Goal: Information Seeking & Learning: Find contact information

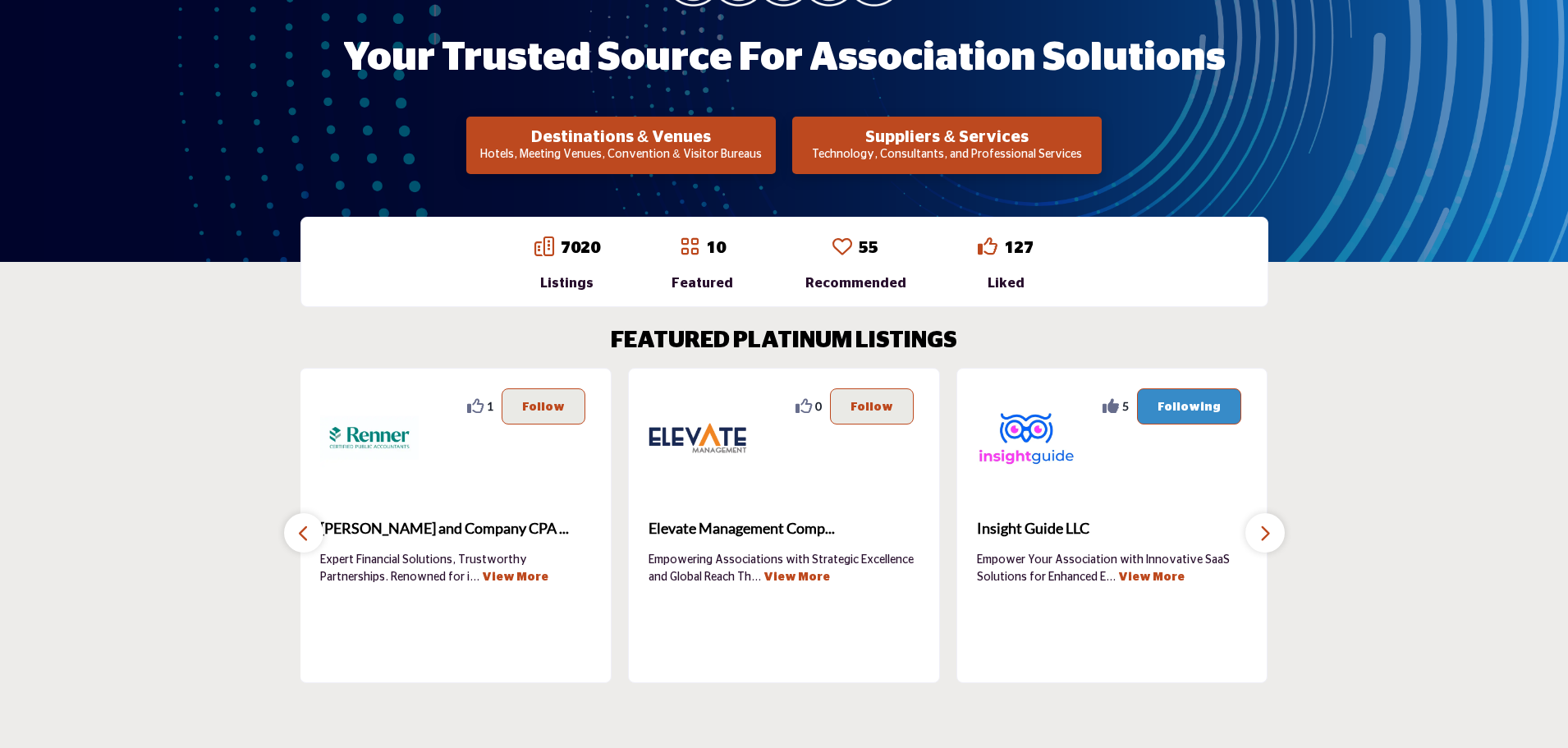
scroll to position [165, 0]
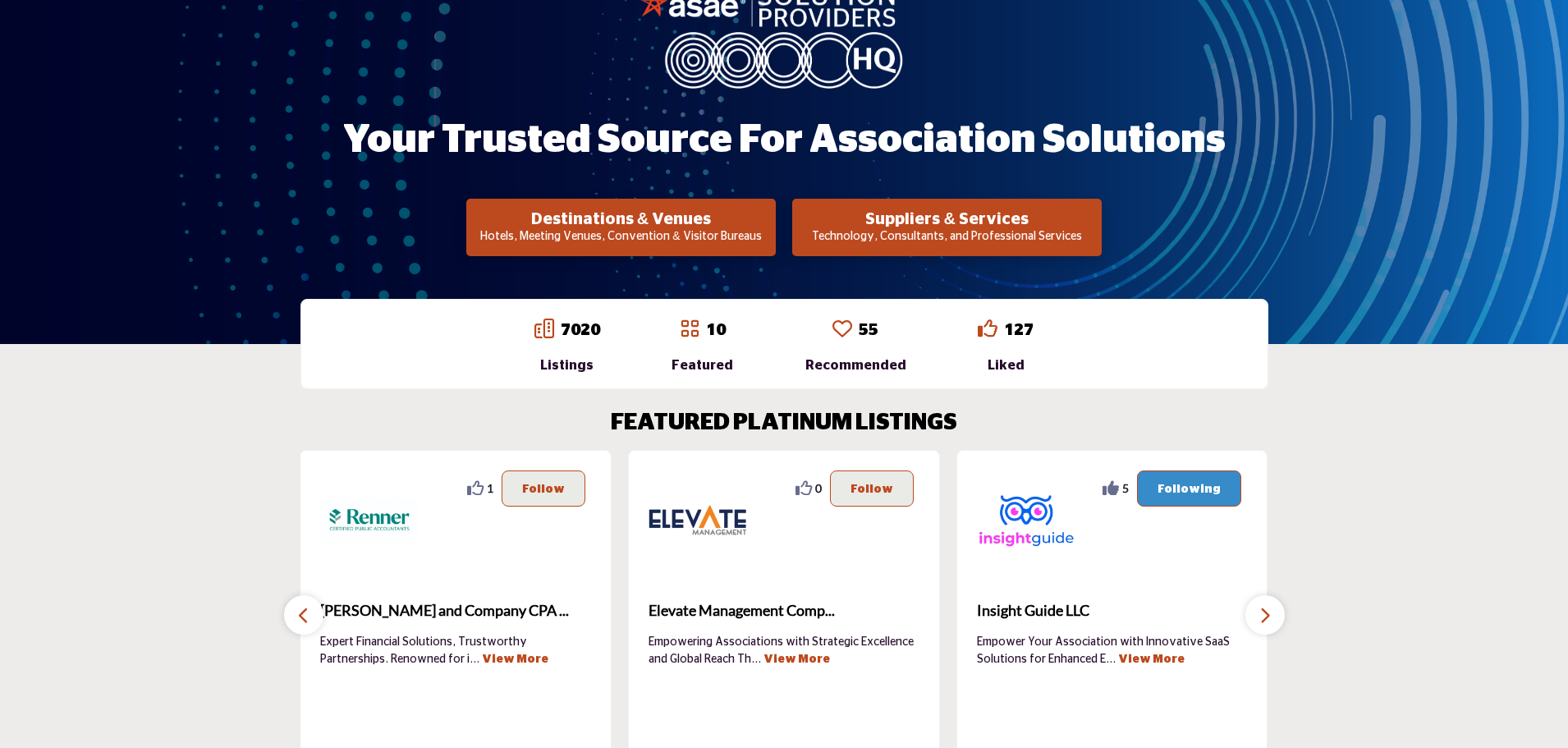
click at [880, 235] on p "Technology, Consultants, and Professional Services" at bounding box center [947, 237] width 299 height 16
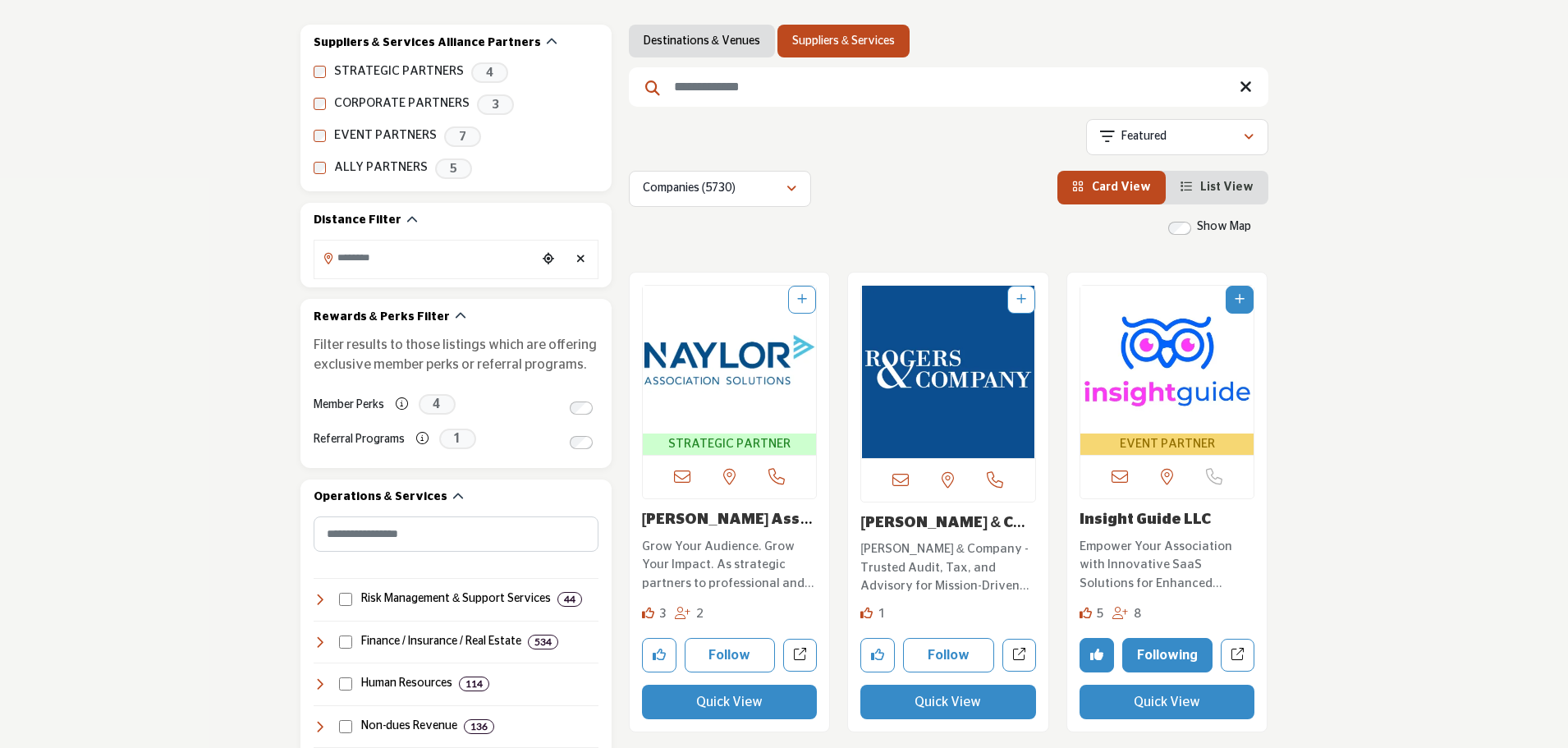
scroll to position [246, 0]
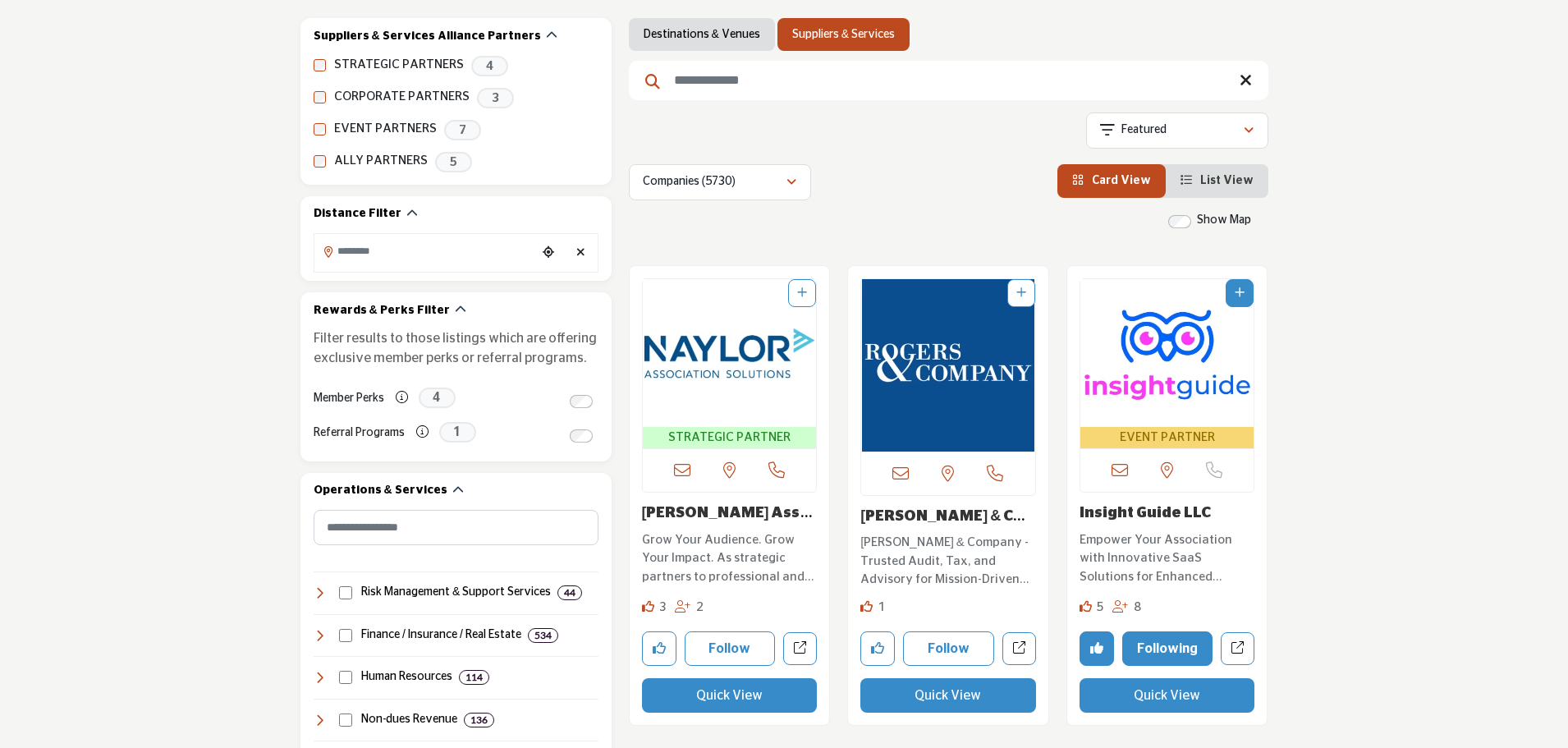
click at [754, 93] on input "Search Keyword" at bounding box center [948, 81] width 639 height 39
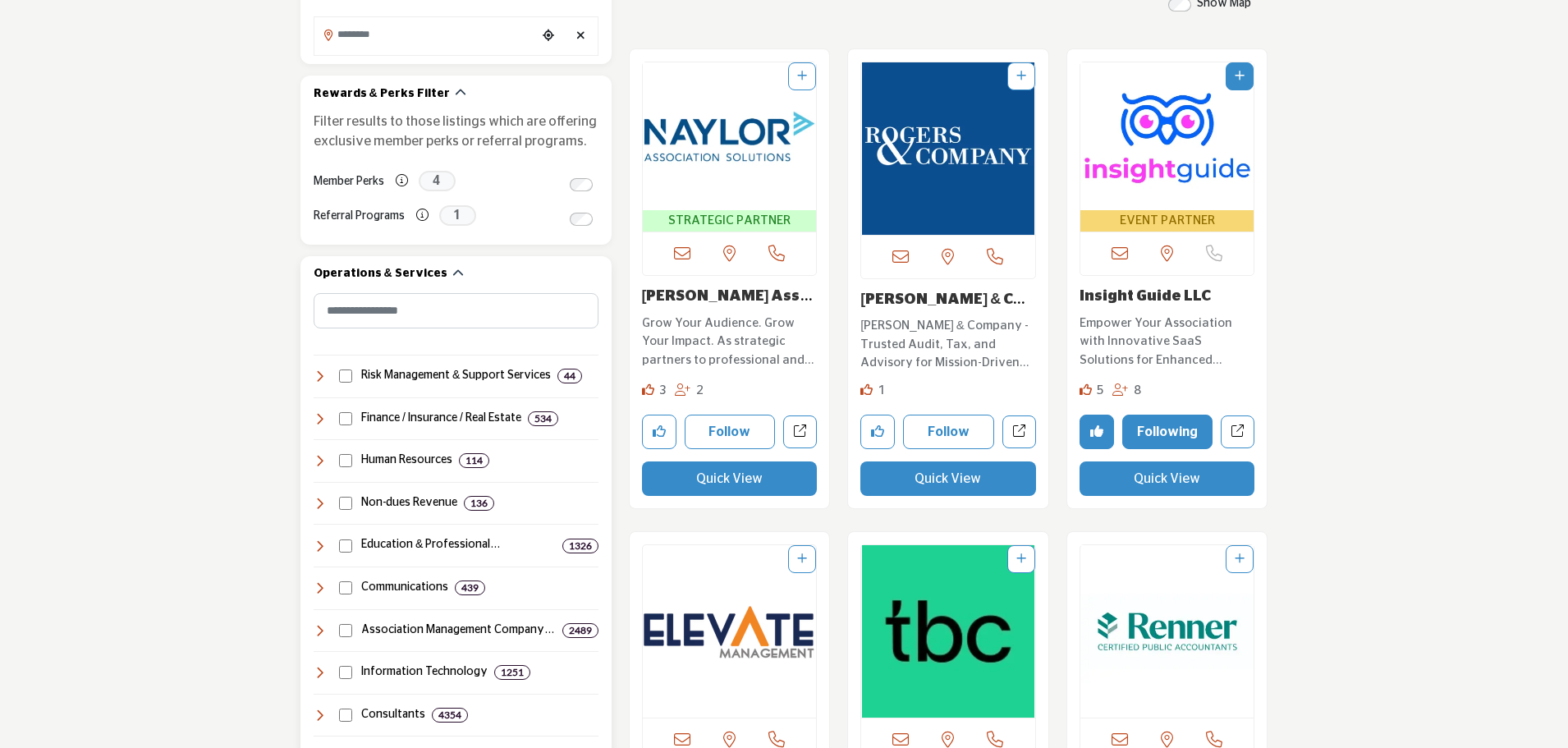
scroll to position [493, 0]
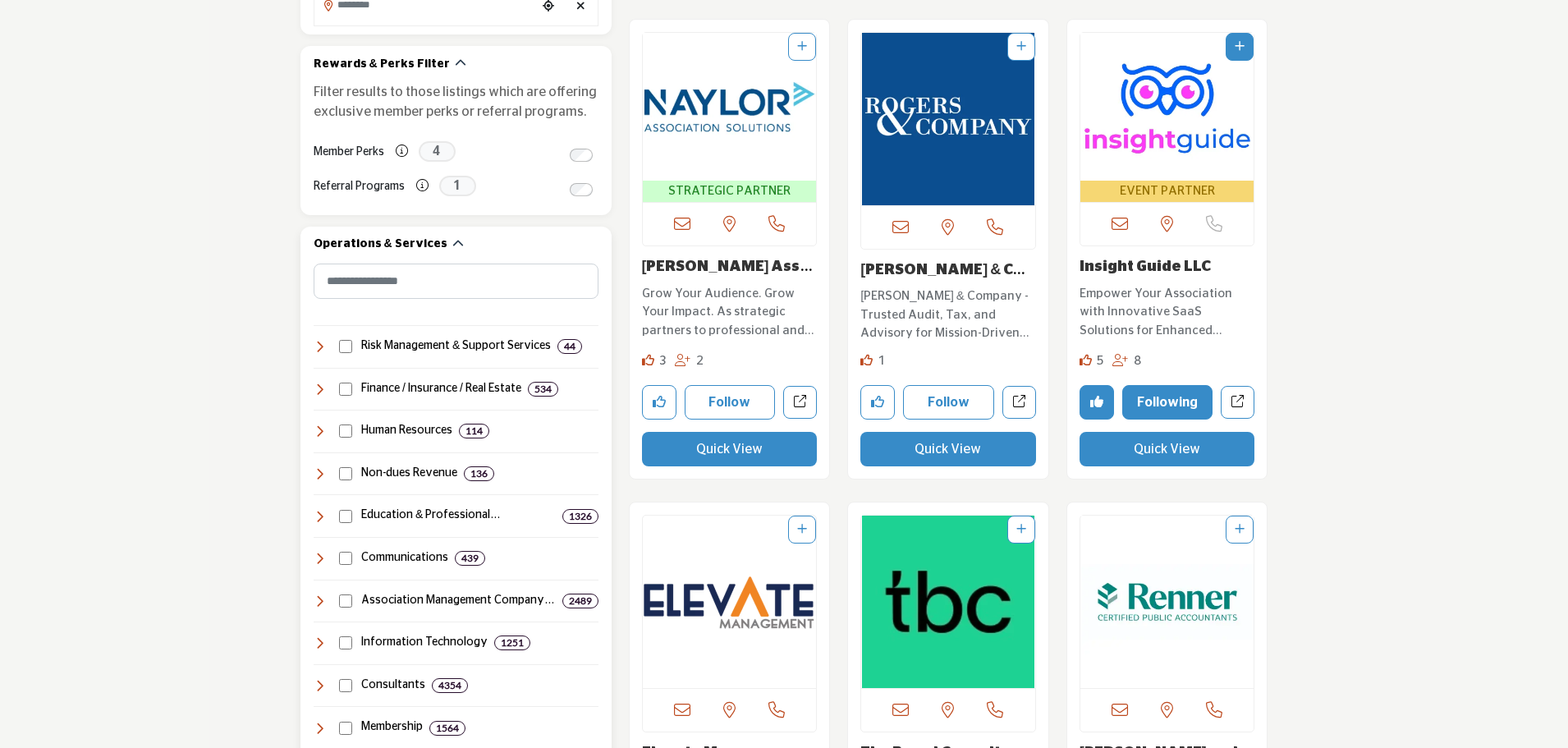
click at [321, 385] on icon at bounding box center [320, 389] width 13 height 13
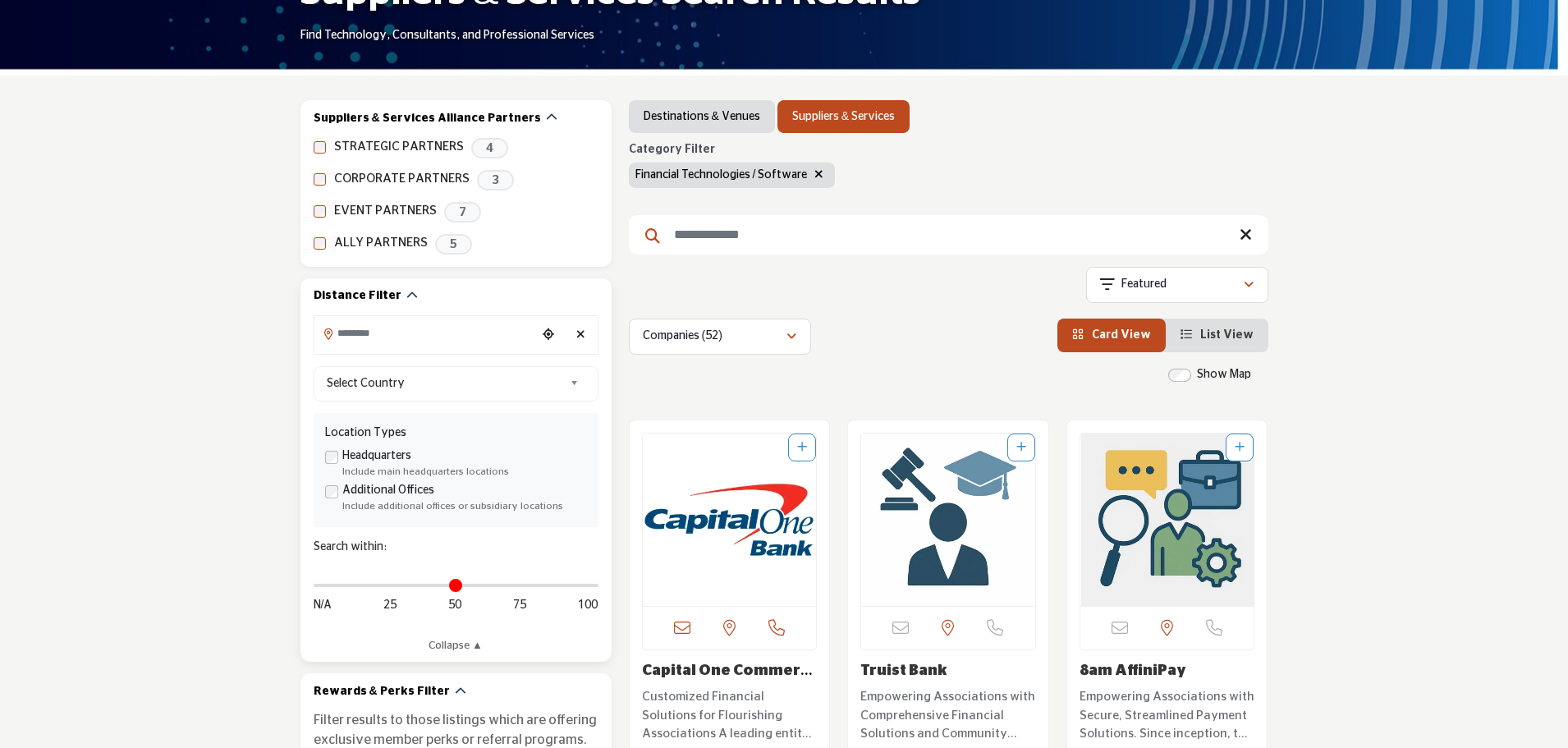
click at [488, 341] on input "Search Location" at bounding box center [424, 333] width 221 height 32
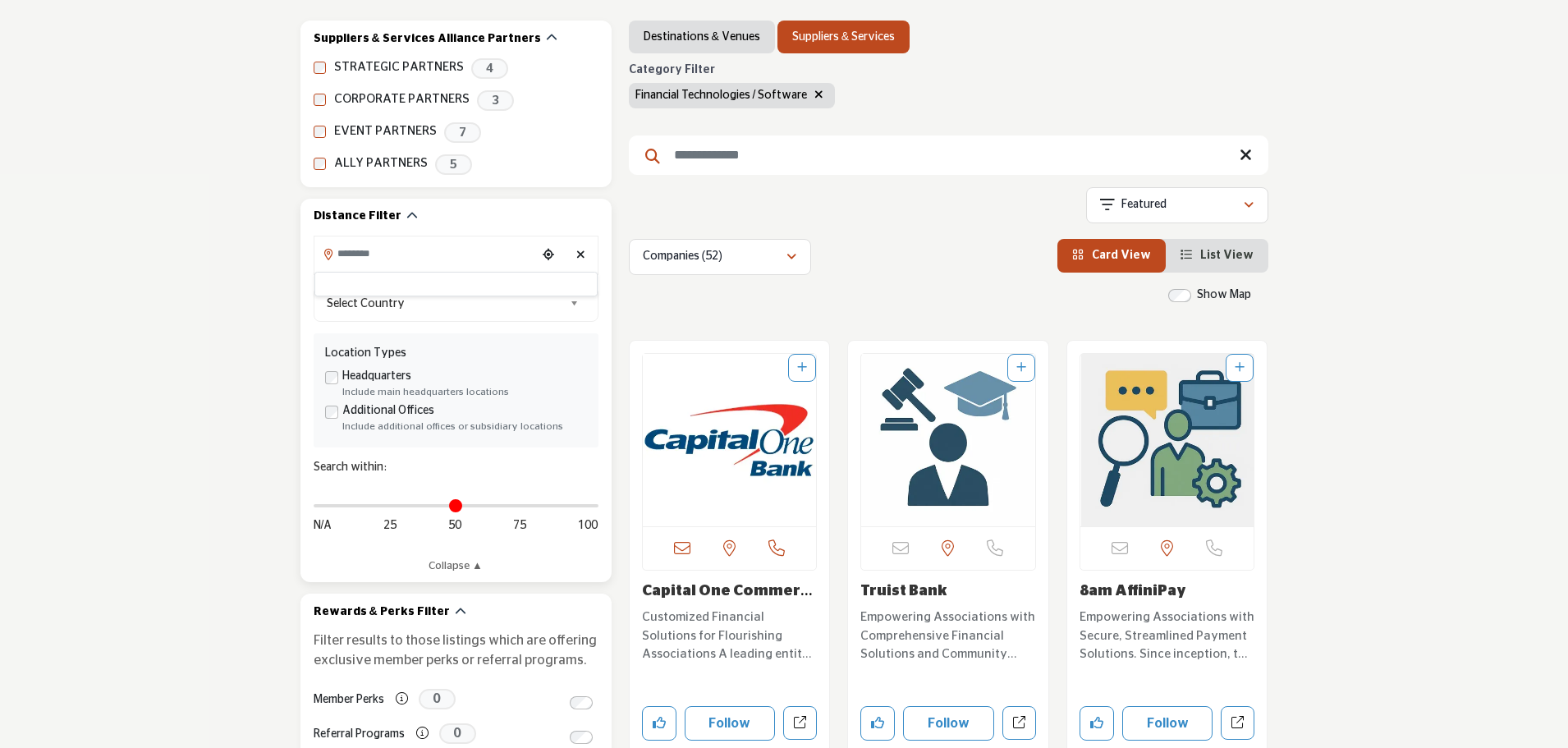
scroll to position [328, 0]
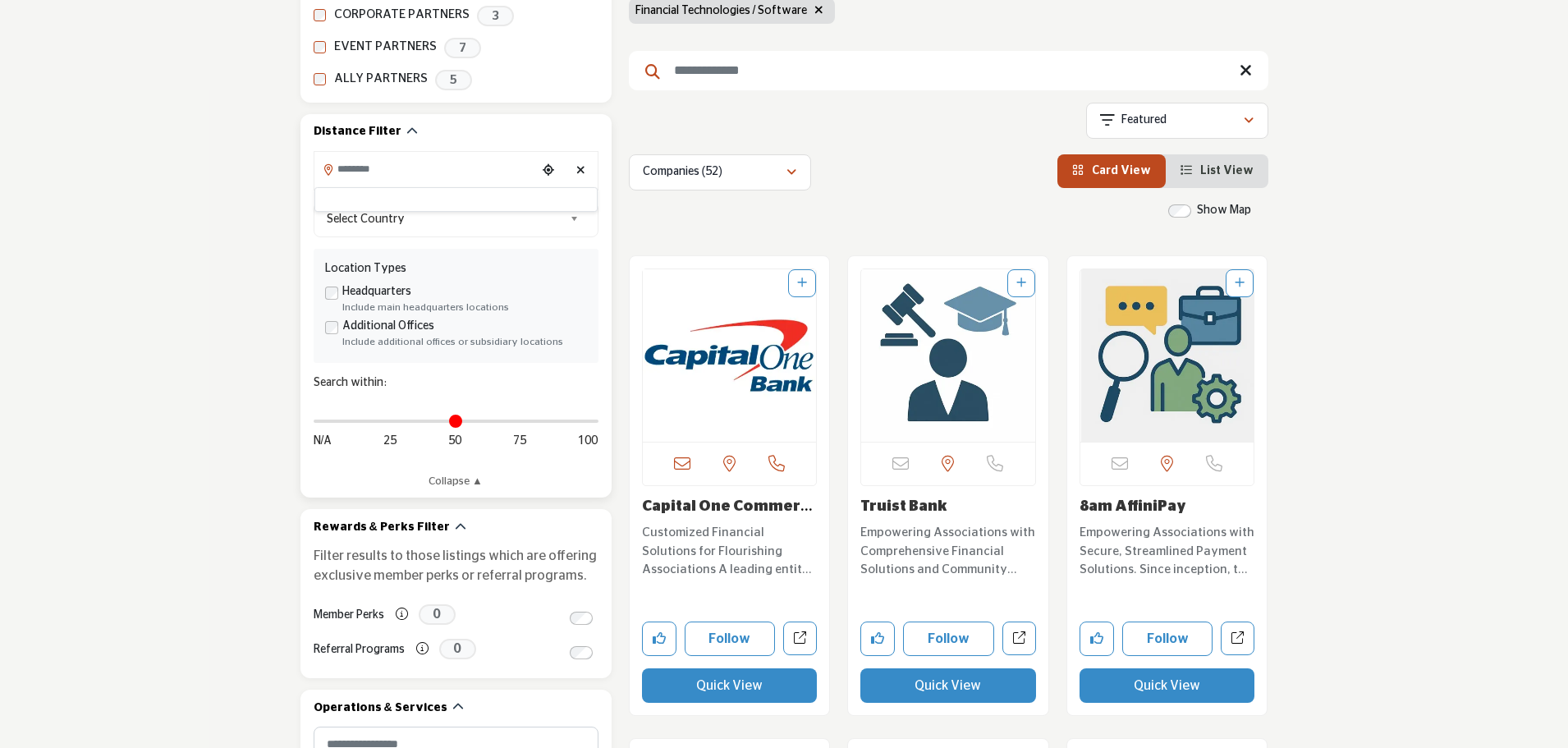
type input "**"
click at [452, 423] on input "Distance in miles" at bounding box center [456, 421] width 285 height 3
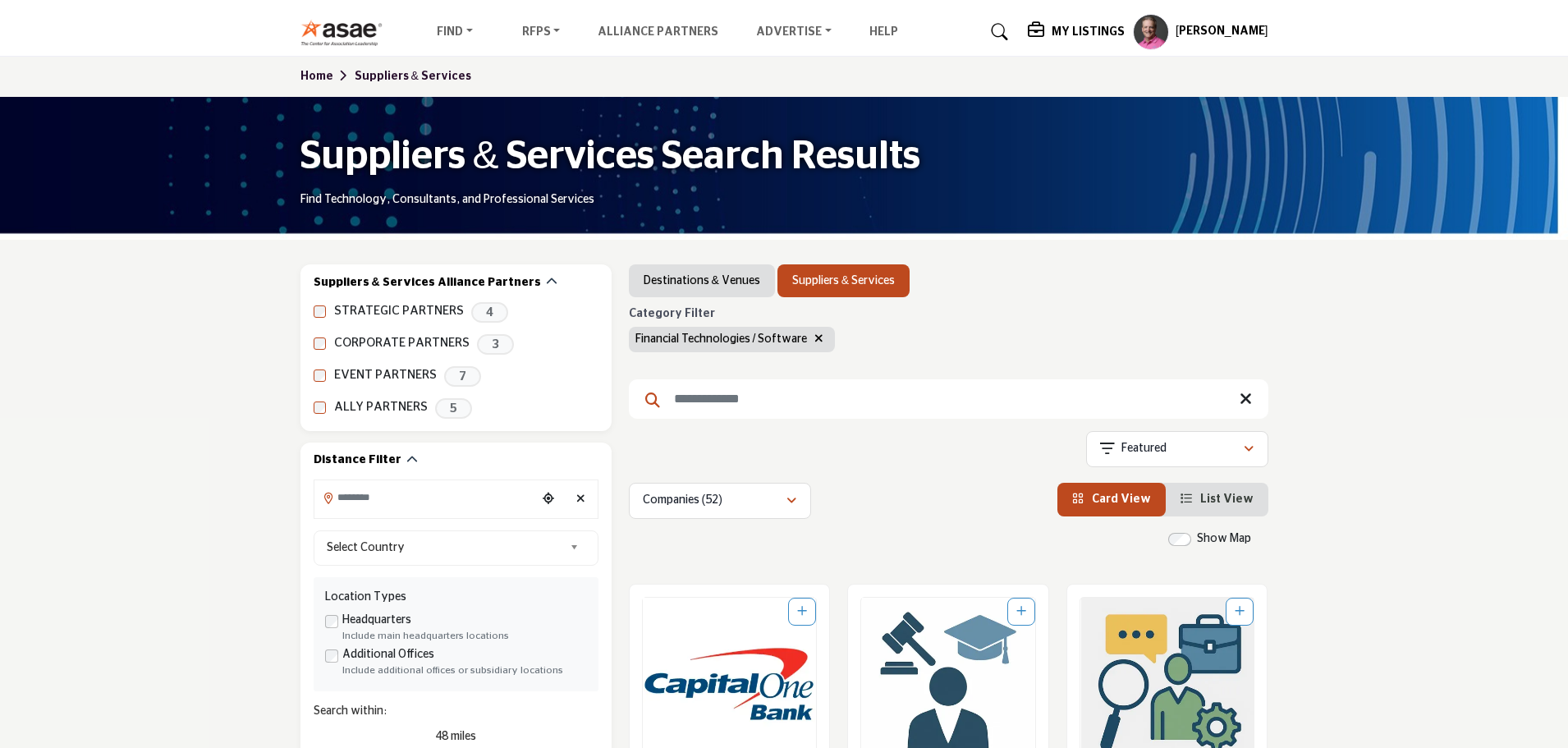
type input "**********"
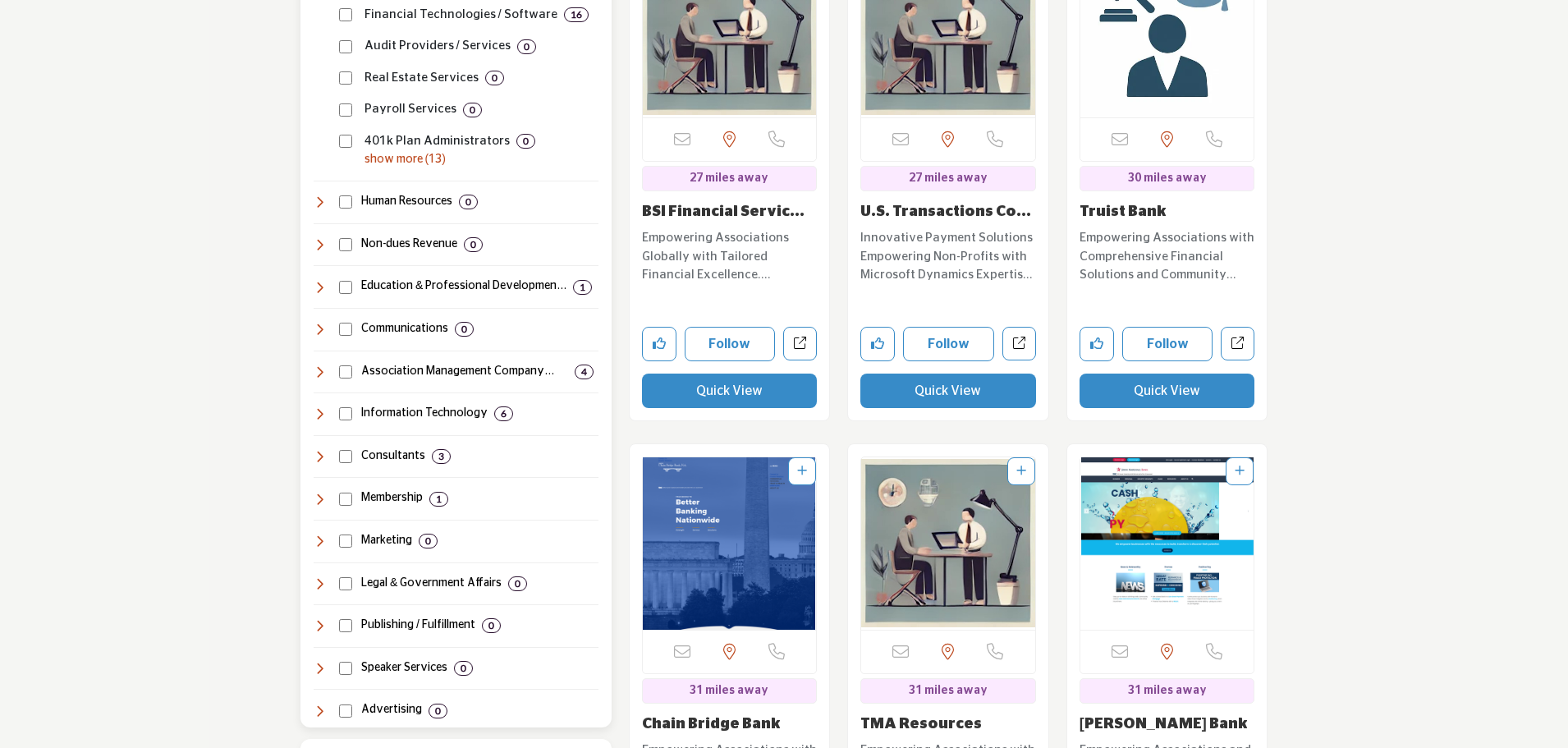
scroll to position [1314, 0]
